Goal: Task Accomplishment & Management: Complete application form

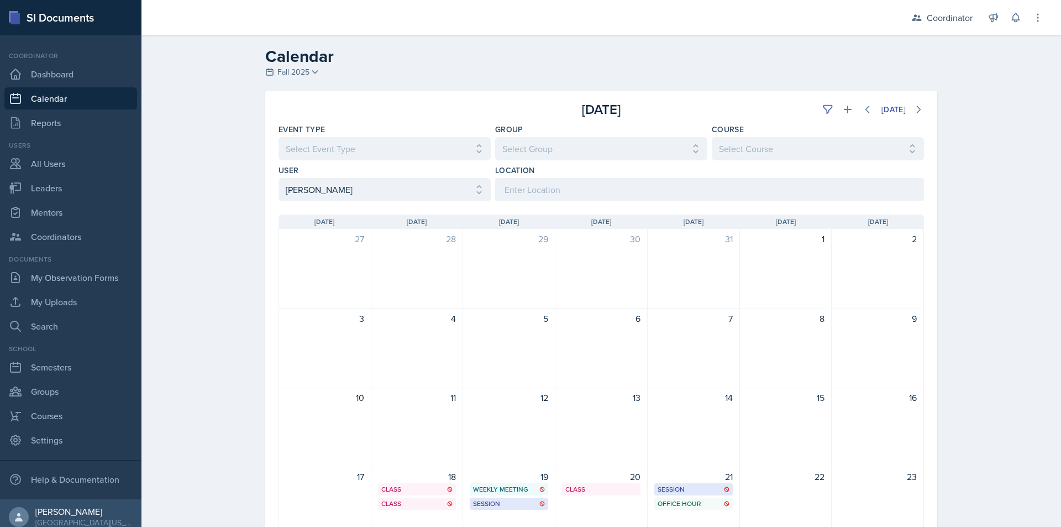
select select "1a6e82cf-f3e6-46cd-8485-7e499f5a3eab"
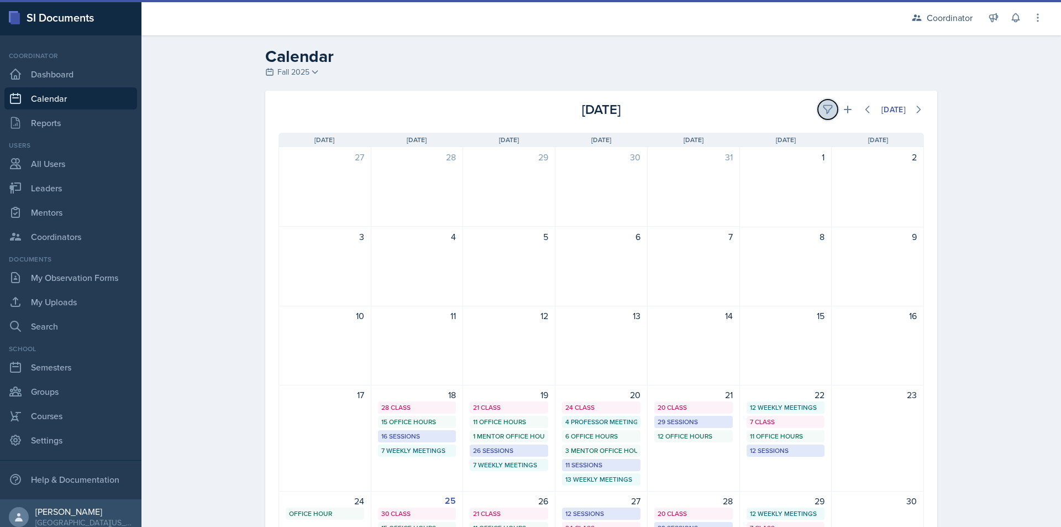
click at [818, 107] on button at bounding box center [828, 109] width 20 height 20
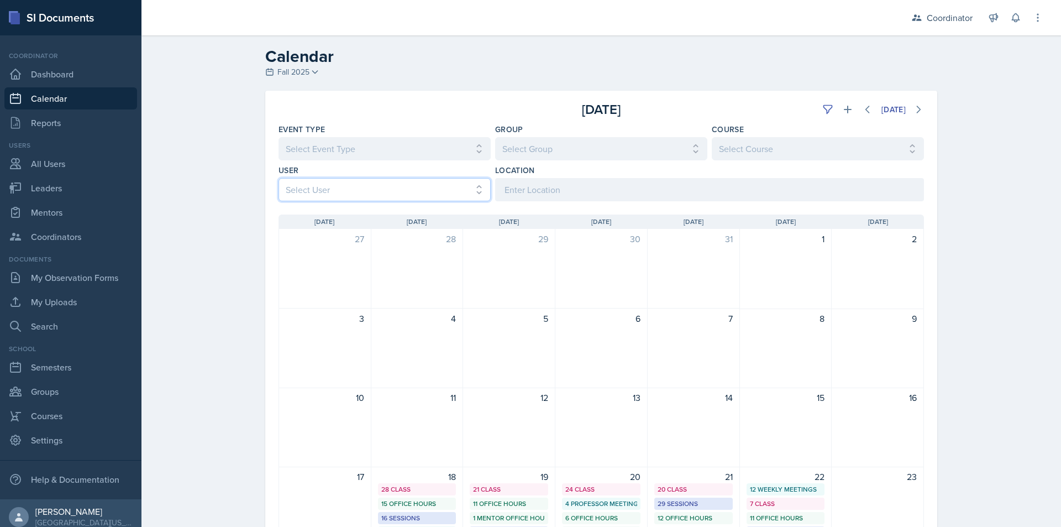
click at [301, 192] on select "Select User All [PERSON_NAME] [PERSON_NAME] [PERSON_NAME] [PERSON_NAME] [PERSON…" at bounding box center [385, 189] width 212 height 23
select select "2c96bd30-d78e-4fed-960a-654ec0017981"
click at [279, 178] on select "Select User All [PERSON_NAME] [PERSON_NAME] [PERSON_NAME] [PERSON_NAME] [PERSON…" at bounding box center [385, 189] width 212 height 23
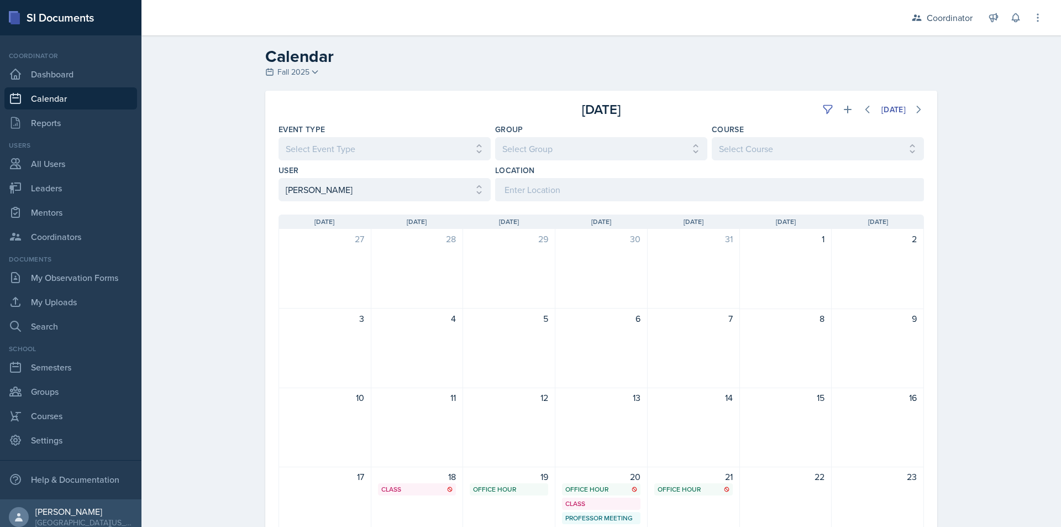
click at [232, 230] on div "Calendar Fall 2025 Fall 2025 Spring 2025 Fall 2024 Spring 2024 Fall 2023 Spring…" at bounding box center [601, 389] width 920 height 708
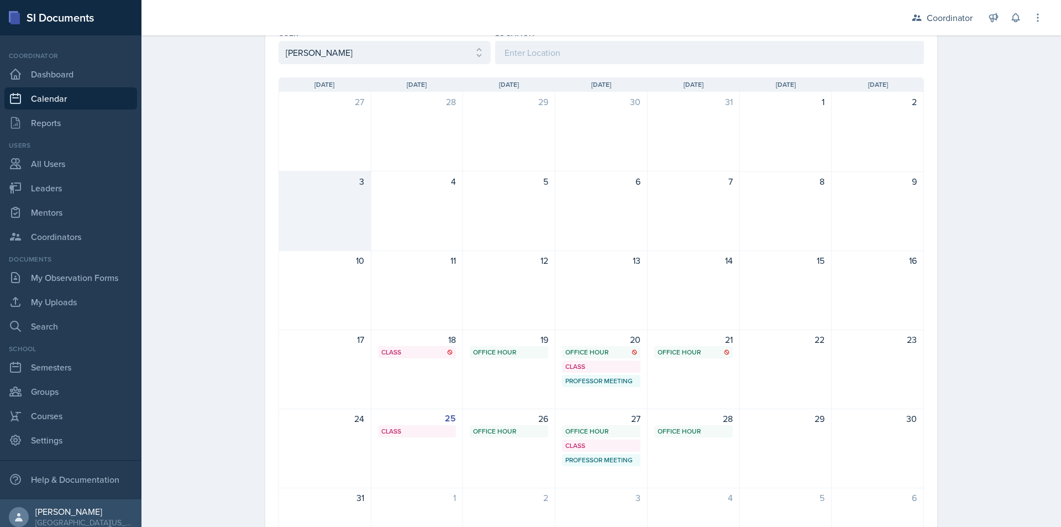
scroll to position [111, 0]
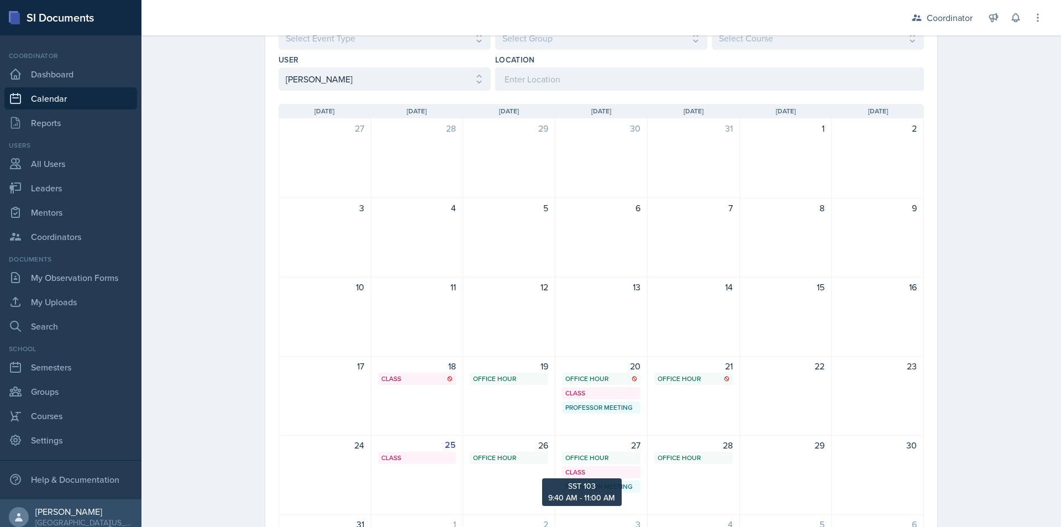
click at [601, 475] on div "Class" at bounding box center [601, 472] width 72 height 10
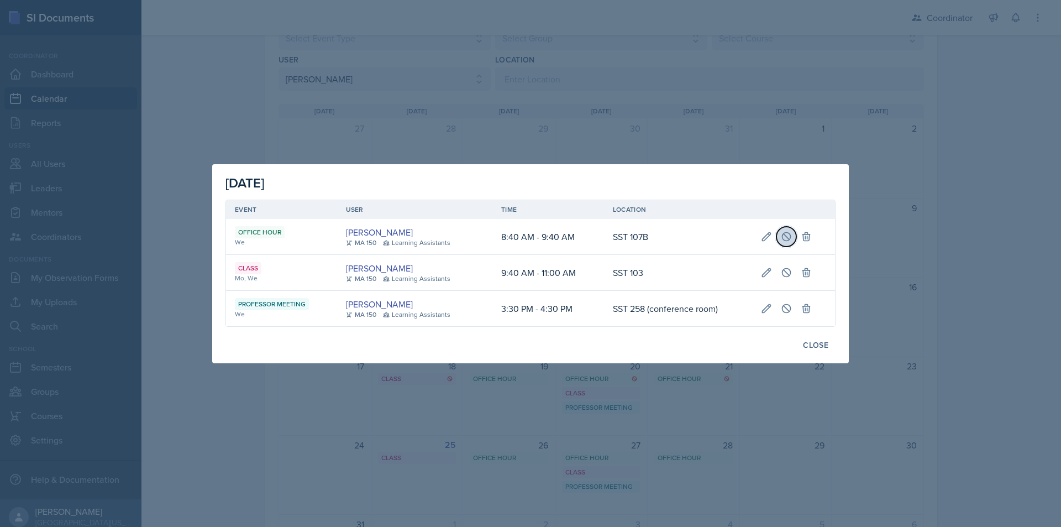
click at [790, 232] on icon at bounding box center [786, 236] width 11 height 11
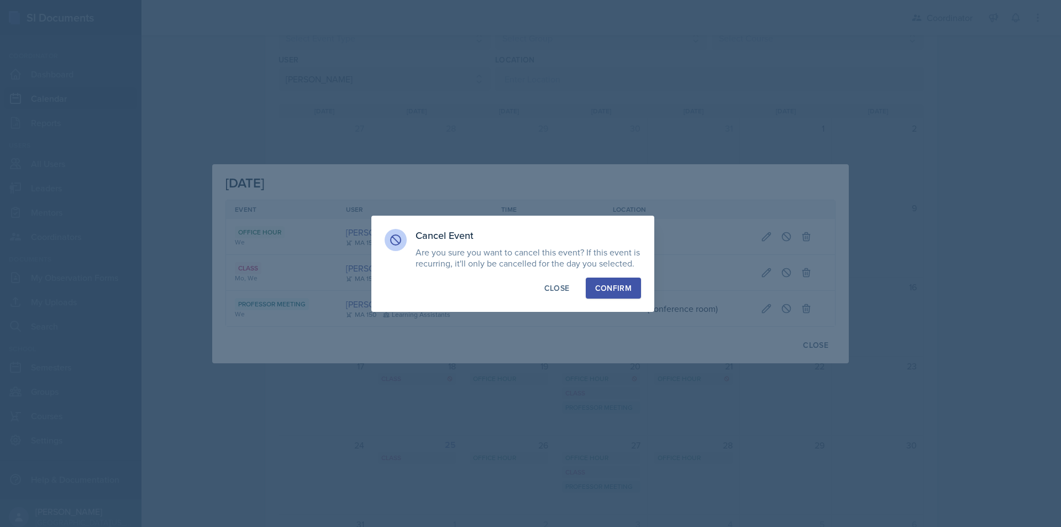
click at [604, 291] on div "Confirm" at bounding box center [613, 287] width 36 height 11
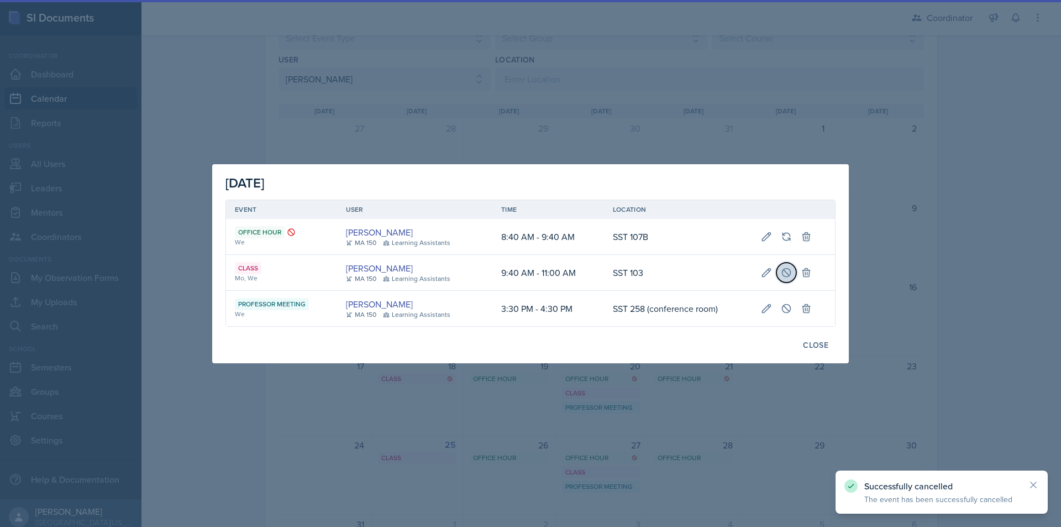
click at [789, 268] on icon at bounding box center [786, 272] width 11 height 11
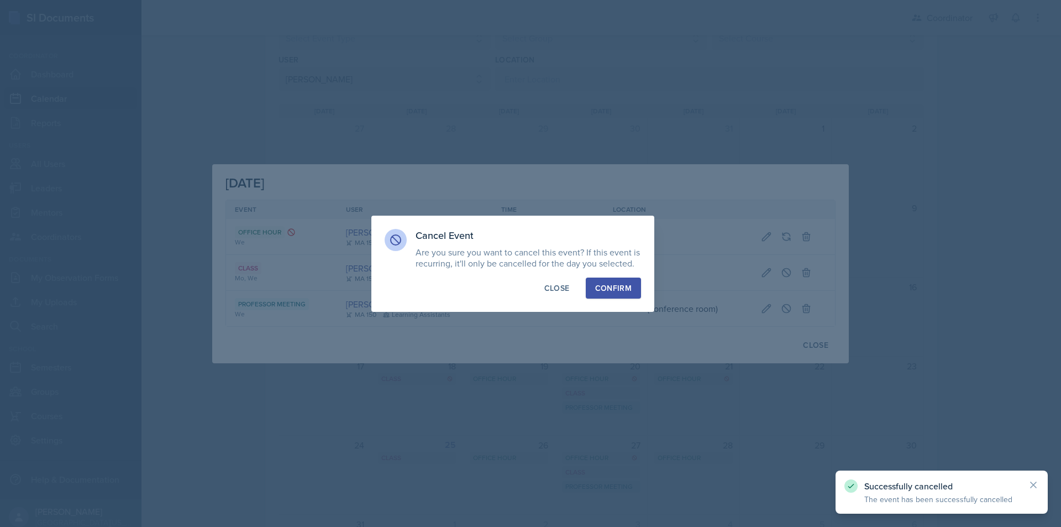
click at [614, 296] on button "Confirm" at bounding box center [613, 287] width 55 height 21
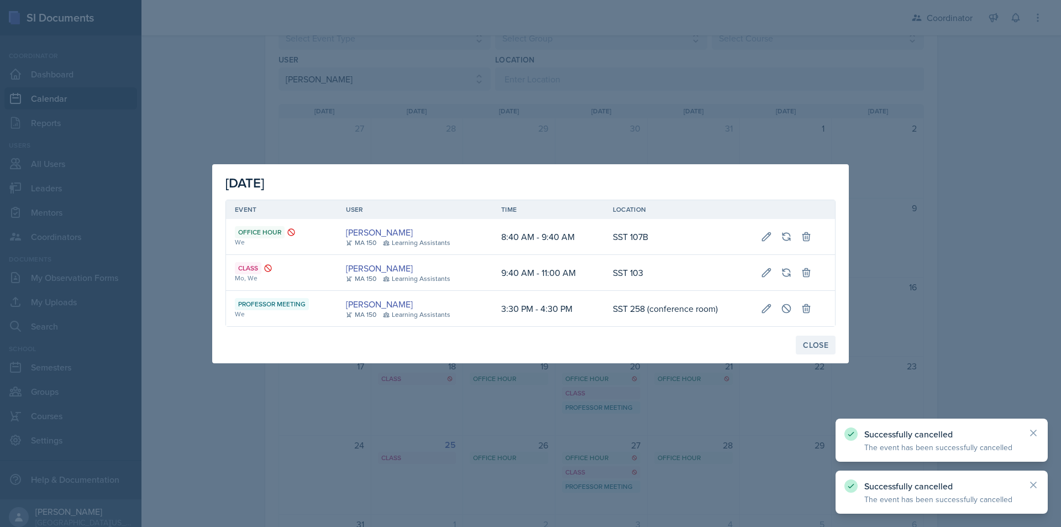
click at [810, 344] on div "Close" at bounding box center [815, 344] width 25 height 9
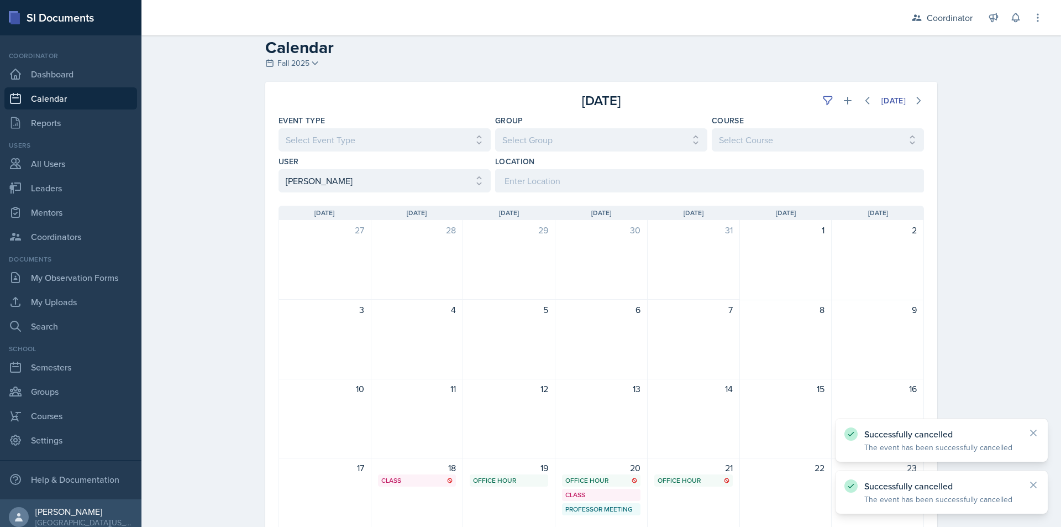
scroll to position [0, 0]
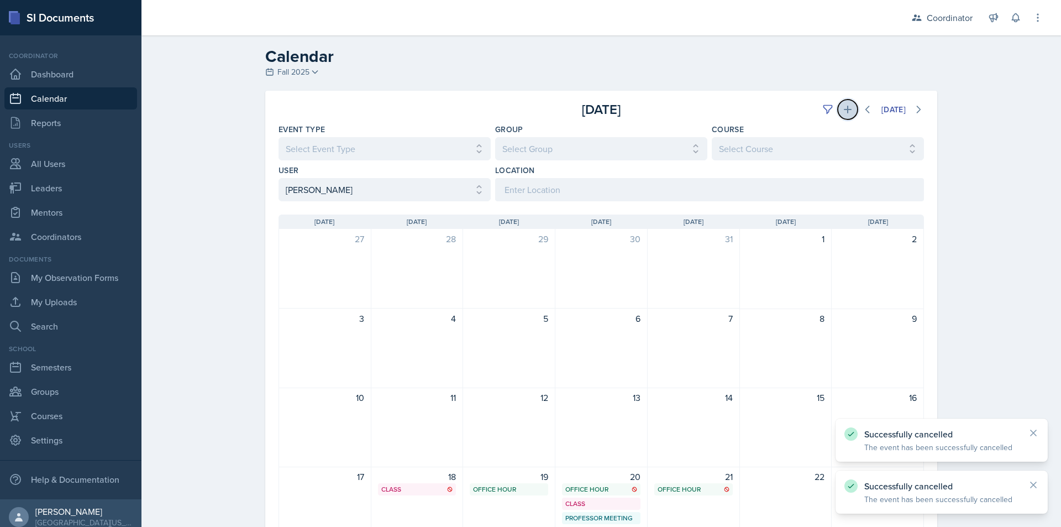
click at [842, 106] on icon at bounding box center [847, 109] width 11 height 11
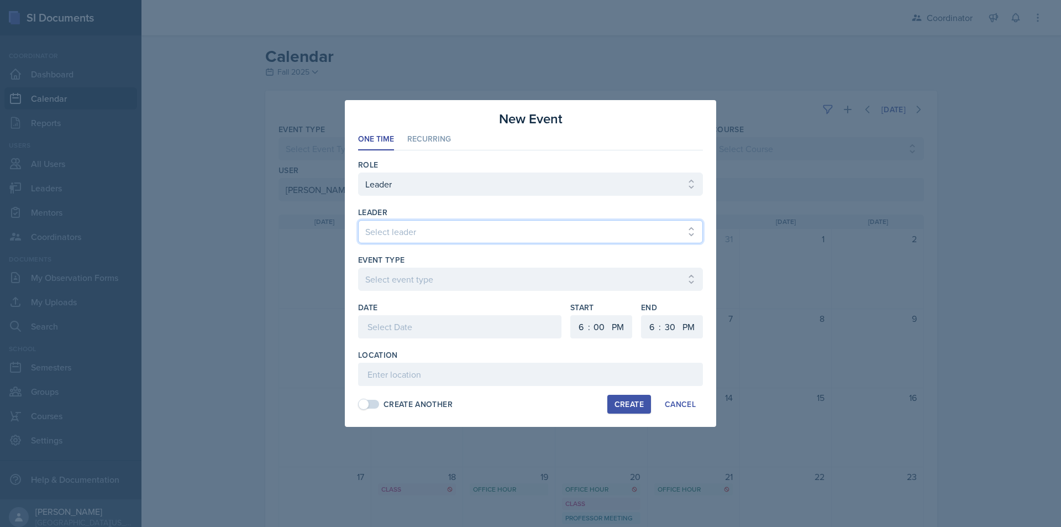
click at [403, 235] on select "Select leader [PERSON_NAME] [PERSON_NAME] [PERSON_NAME] [PERSON_NAME] [PERSON_N…" at bounding box center [530, 231] width 345 height 23
select select "f19245a4-84c1-4d83-8a87-ead3e55c9038"
click at [358, 220] on select "Select leader [PERSON_NAME] [PERSON_NAME] [PERSON_NAME] [PERSON_NAME] [PERSON_N…" at bounding box center [530, 231] width 345 height 23
click at [413, 275] on select "Select event type Admin Office Hour Cal Workshop Class Class Announcement LA Pe…" at bounding box center [530, 278] width 345 height 23
select select "711e3089-b526-4ace-8ef7-b628edcb7570"
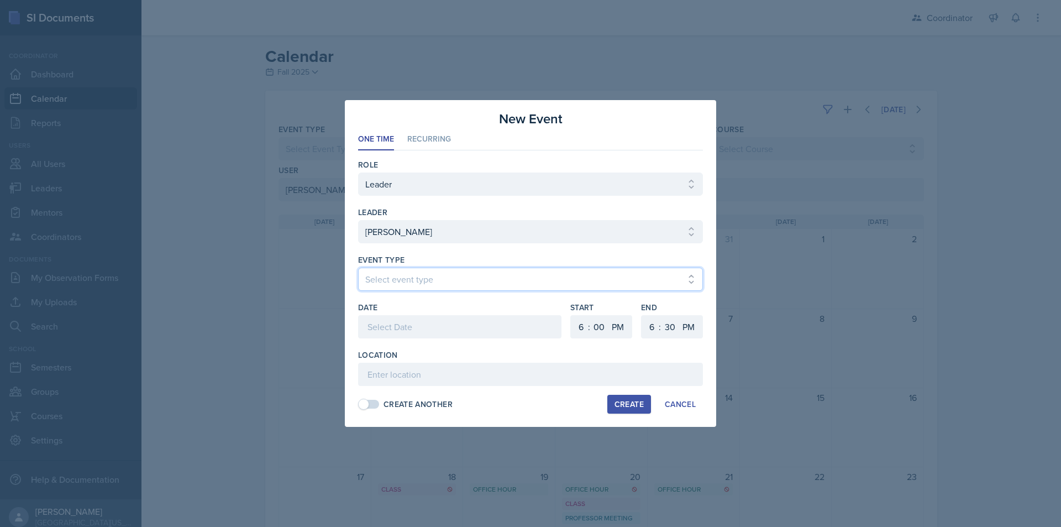
click at [358, 267] on select "Select event type Admin Office Hour Cal Workshop Class Class Announcement LA Pe…" at bounding box center [530, 278] width 345 height 23
click at [424, 324] on div at bounding box center [459, 326] width 203 height 23
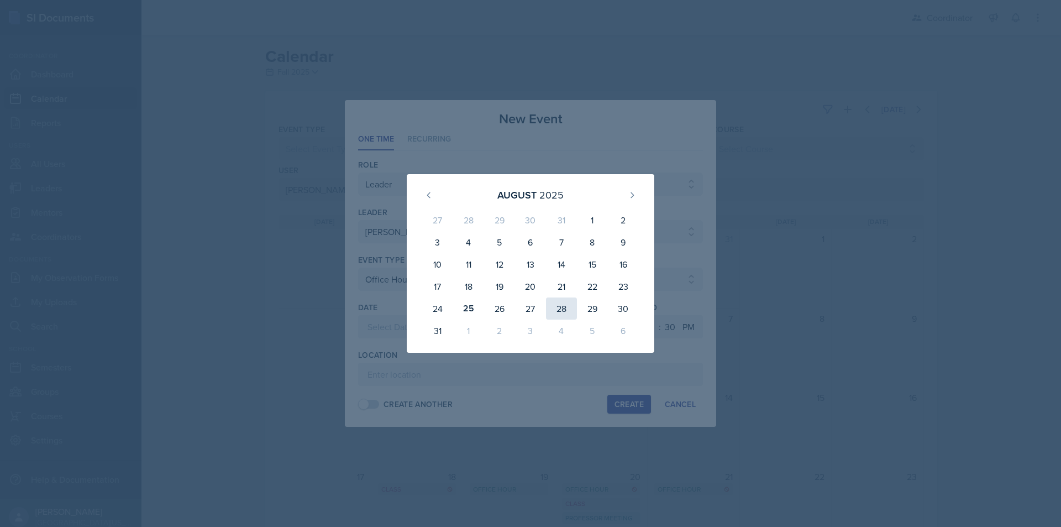
click at [561, 309] on div "28" at bounding box center [561, 308] width 31 height 22
type input "[DATE]"
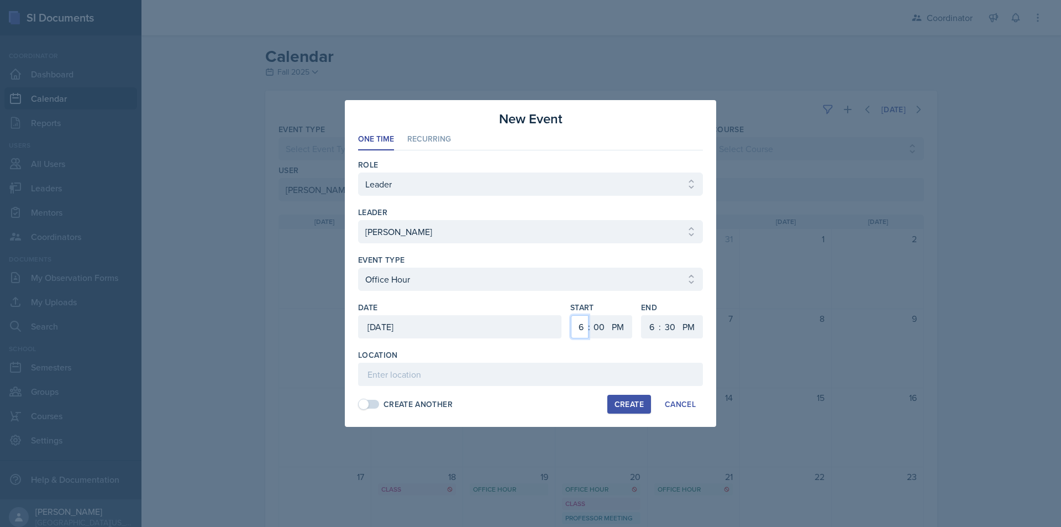
click at [584, 328] on select "1 2 3 4 5 6 7 8 9 10 11 12" at bounding box center [580, 326] width 18 height 23
select select "1"
click at [571, 315] on select "1 2 3 4 5 6 7 8 9 10 11 12" at bounding box center [580, 326] width 18 height 23
click at [656, 316] on select "1 2 3 4 5 6 7 8 9 10 11 12" at bounding box center [651, 326] width 18 height 23
select select "2"
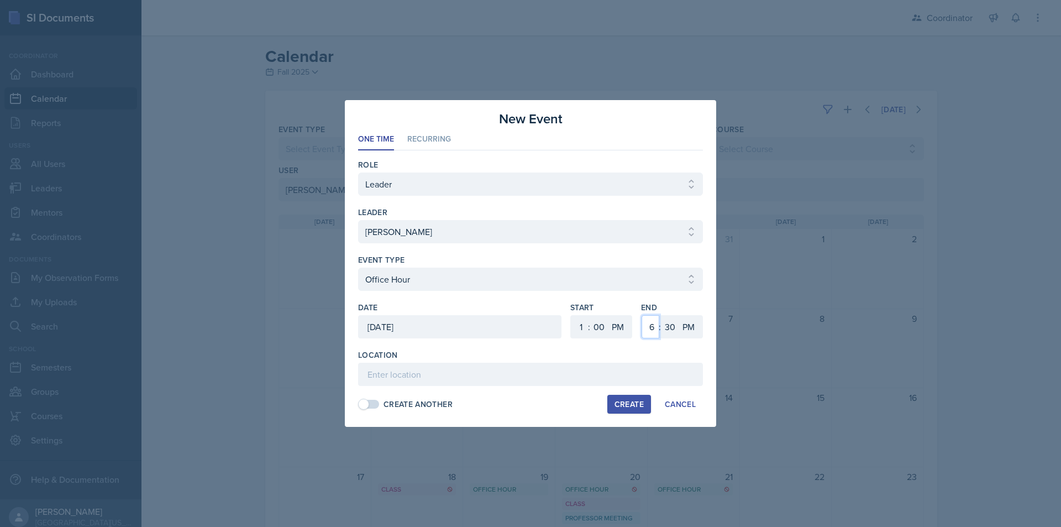
click at [642, 315] on select "1 2 3 4 5 6 7 8 9 10 11 12" at bounding box center [651, 326] width 18 height 23
drag, startPoint x: 671, startPoint y: 333, endPoint x: 673, endPoint y: 321, distance: 11.7
click at [671, 333] on select "00 05 10 15 20 25 30 35 40 45 50 55" at bounding box center [670, 326] width 18 height 23
select select "0"
click at [661, 315] on select "00 05 10 15 20 25 30 35 40 45 50 55" at bounding box center [670, 326] width 18 height 23
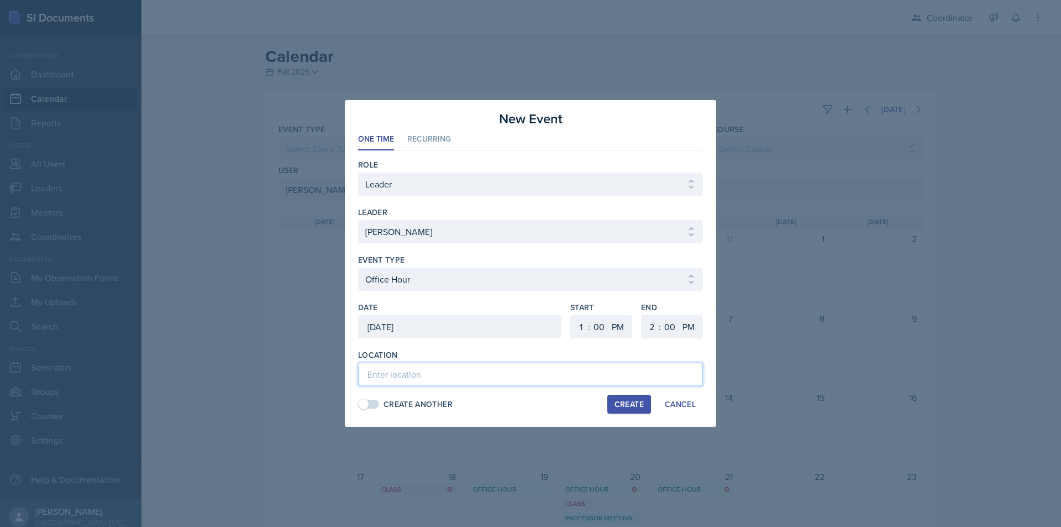
click at [460, 369] on input at bounding box center [530, 374] width 345 height 23
type input "SSC"
click at [624, 401] on div "Create" at bounding box center [628, 404] width 29 height 9
select select
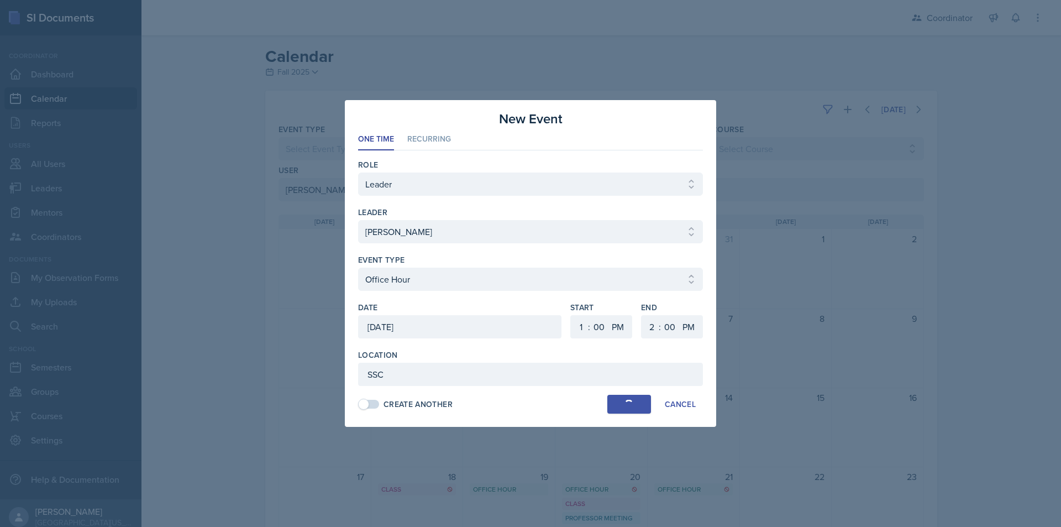
select select "6"
select select "30"
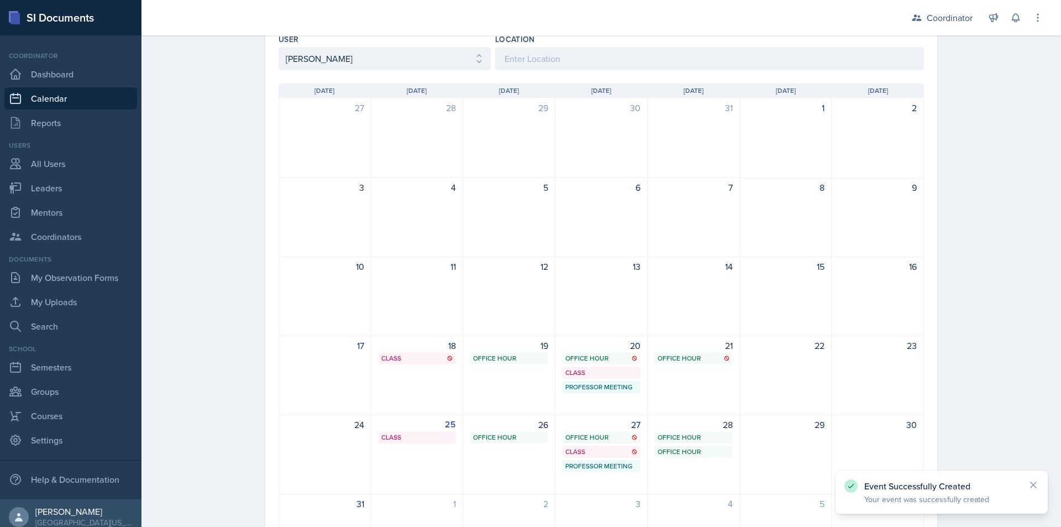
scroll to position [166, 0]
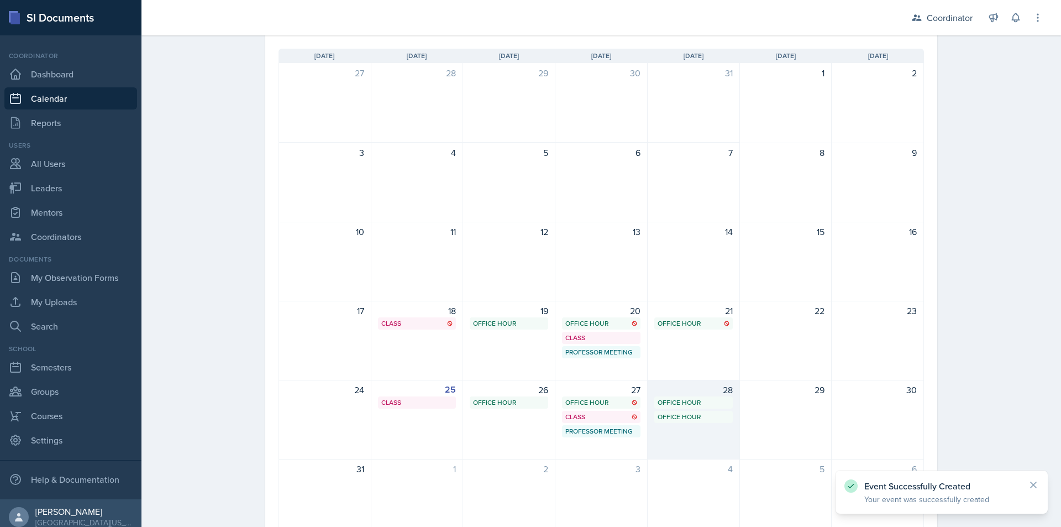
click at [675, 411] on div "Office Hour SSC 1:00 PM - 2:00 PM" at bounding box center [693, 417] width 78 height 12
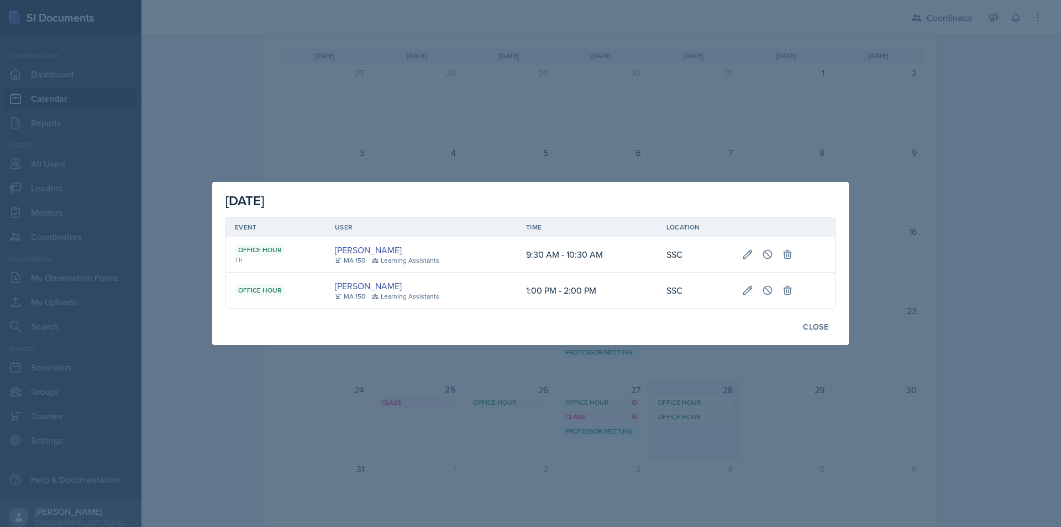
click at [675, 411] on div at bounding box center [530, 263] width 1061 height 527
